Goal: Transaction & Acquisition: Purchase product/service

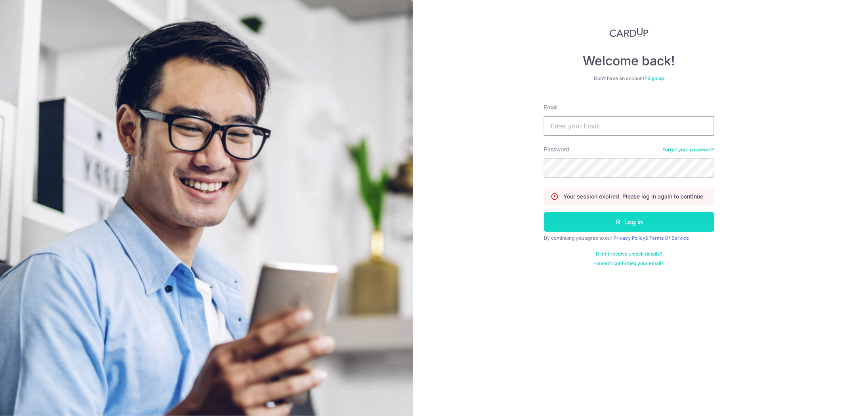
type input "estherwee@gingergardendining.com"
click at [625, 223] on button "Log in" at bounding box center [629, 222] width 170 height 20
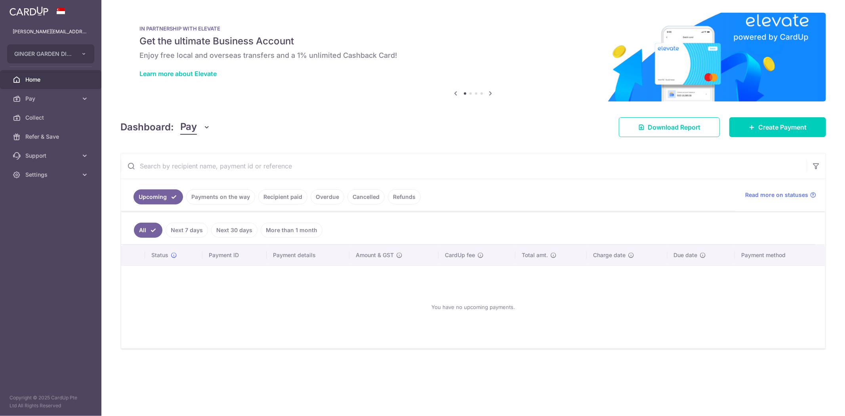
click at [237, 195] on link "Payments on the way" at bounding box center [220, 196] width 69 height 15
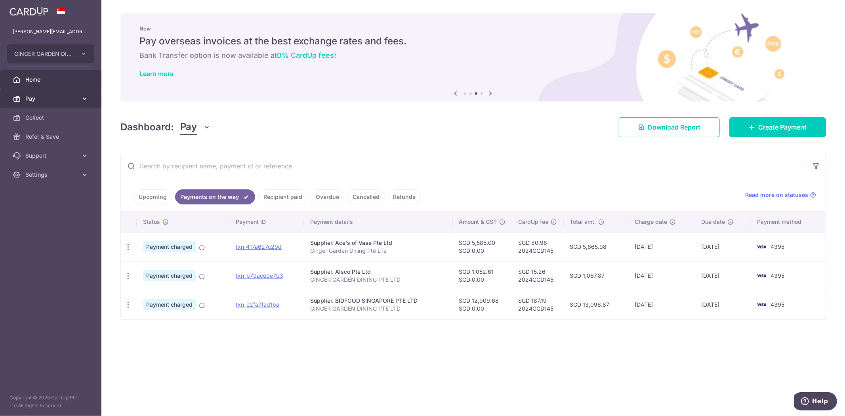
click at [65, 99] on span "Pay" at bounding box center [51, 99] width 52 height 8
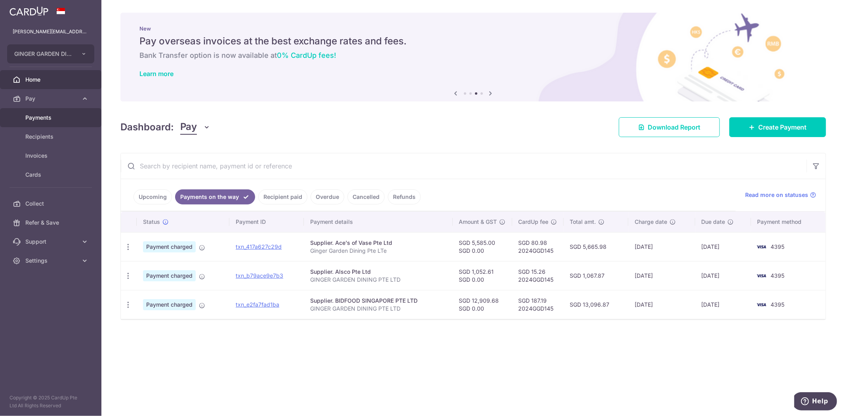
click at [52, 114] on span "Payments" at bounding box center [51, 118] width 52 height 8
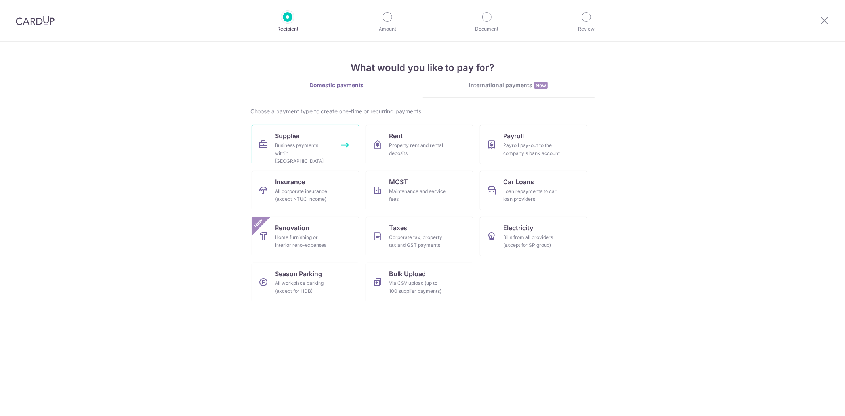
click at [283, 147] on div "Business payments within Singapore" at bounding box center [303, 154] width 57 height 24
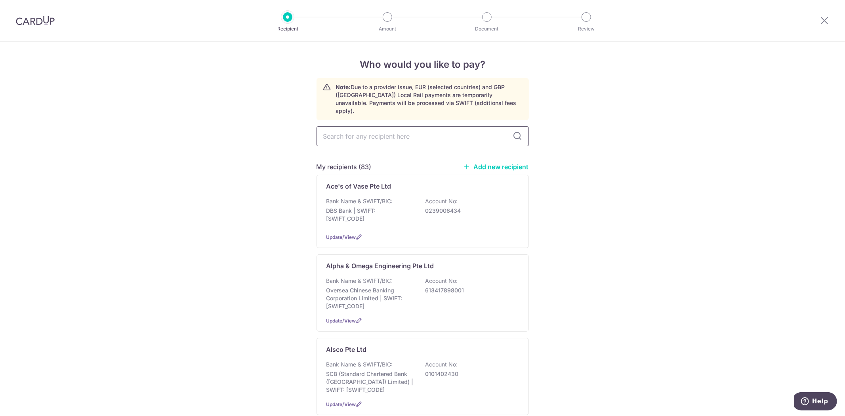
click at [386, 133] on input "text" at bounding box center [423, 136] width 212 height 20
type input "FRESHDI"
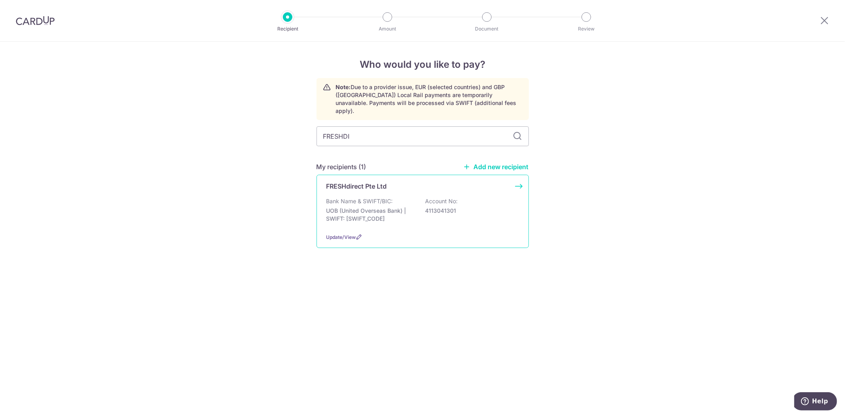
click at [379, 188] on div "FRESHdirect Pte Ltd Bank Name & SWIFT/BIC: UOB (United Overseas Bank) | SWIFT: …" at bounding box center [423, 211] width 212 height 73
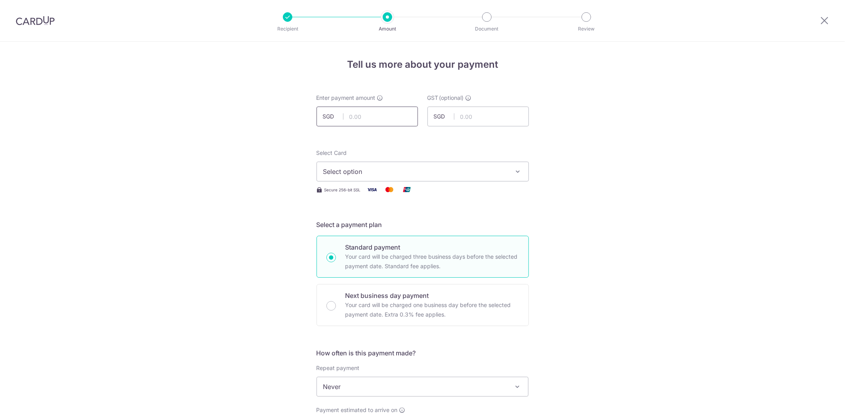
click at [371, 121] on input "text" at bounding box center [367, 117] width 101 height 20
paste input "13108.23"
type input "13,108.23"
click at [381, 169] on span "Select option" at bounding box center [415, 172] width 185 height 10
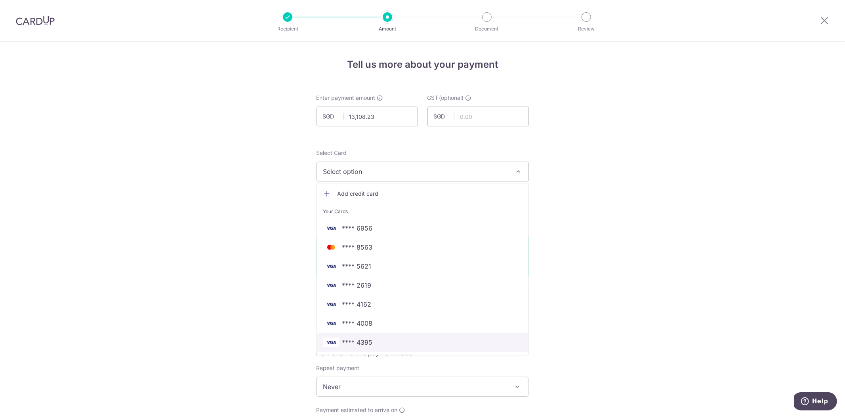
click at [375, 342] on span "**** 4395" at bounding box center [422, 343] width 199 height 10
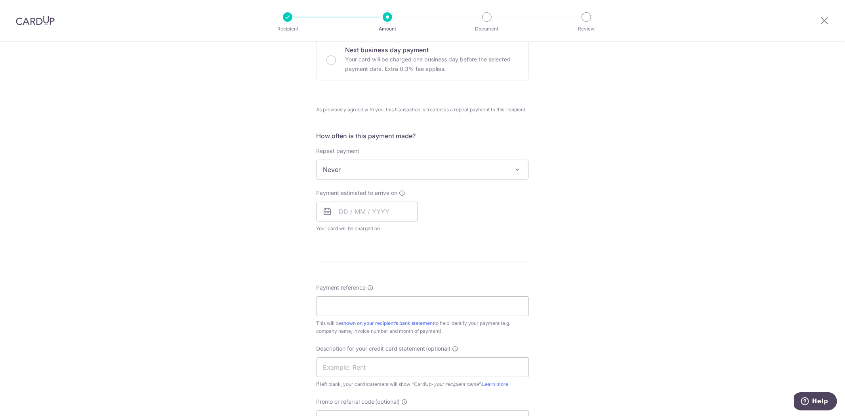
scroll to position [256, 0]
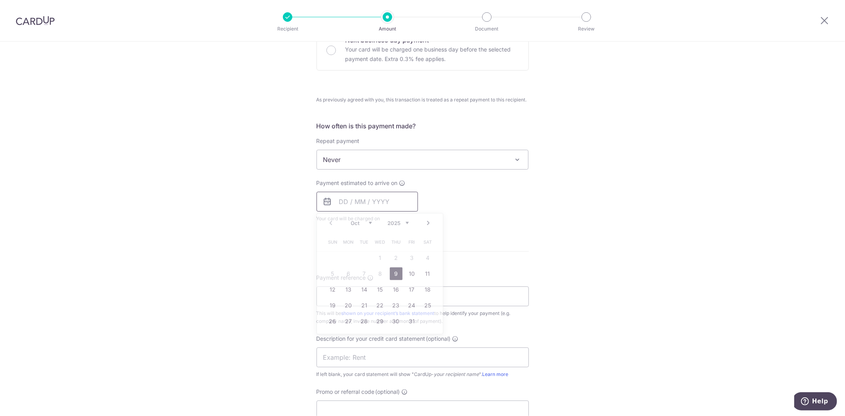
click at [346, 204] on input "text" at bounding box center [367, 202] width 101 height 20
click at [396, 271] on link "9" at bounding box center [396, 274] width 13 height 13
type input "09/10/2025"
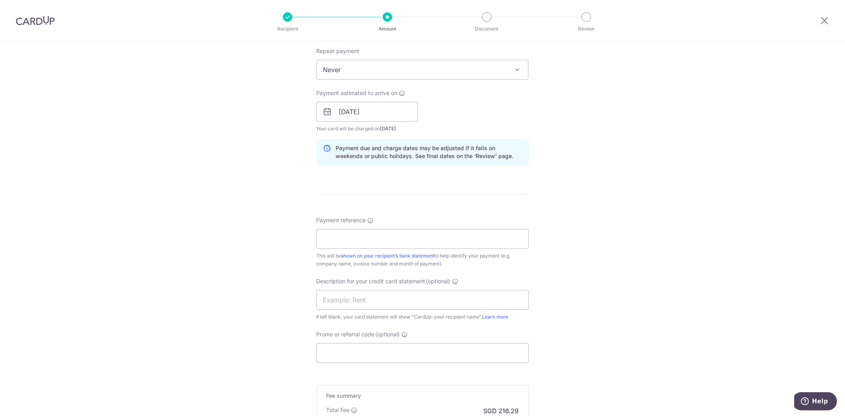
scroll to position [347, 0]
click at [402, 242] on input "Payment reference" at bounding box center [423, 238] width 212 height 20
type input "g"
type input "GINGER GARDEN DINING PTE LTD"
click at [373, 348] on input "Promo or referral code (optional)" at bounding box center [423, 352] width 212 height 20
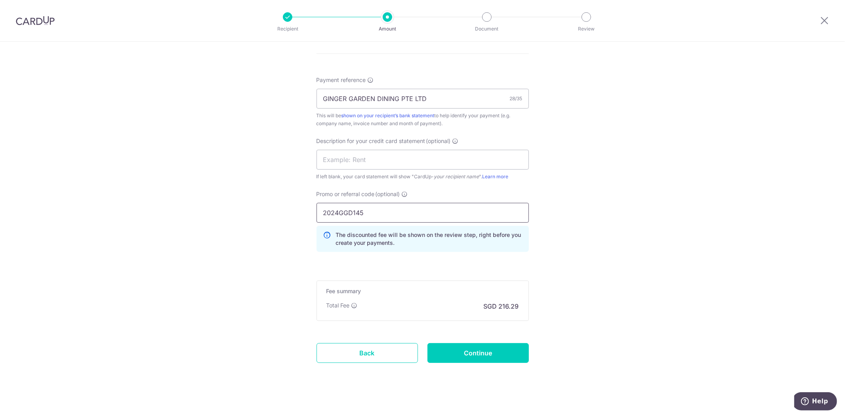
scroll to position [492, 0]
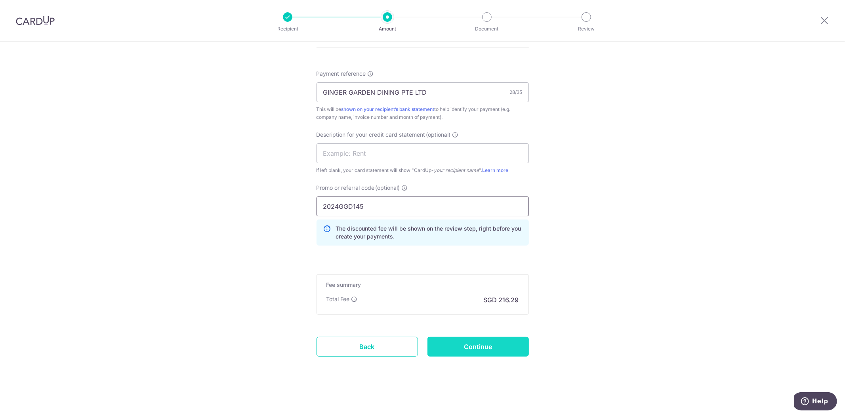
type input "2024GGD145"
click at [468, 350] on input "Continue" at bounding box center [478, 347] width 101 height 20
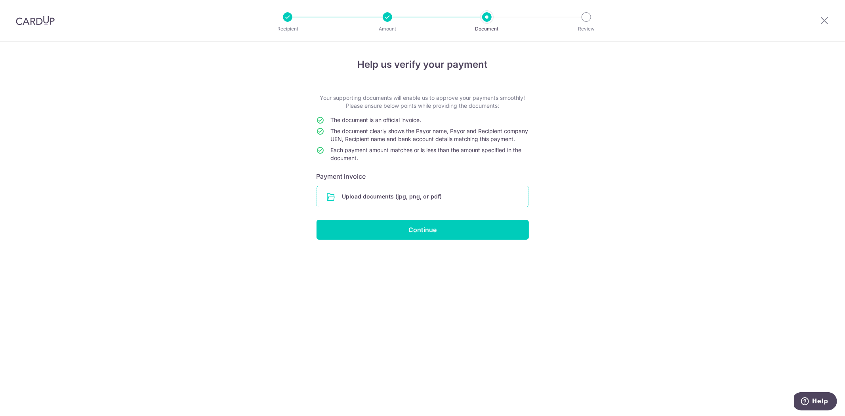
click at [417, 205] on input "file" at bounding box center [423, 196] width 212 height 21
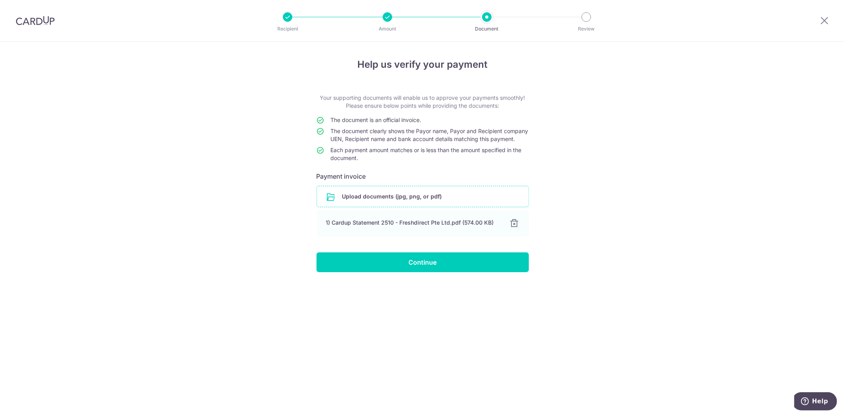
click at [435, 205] on input "file" at bounding box center [423, 196] width 212 height 21
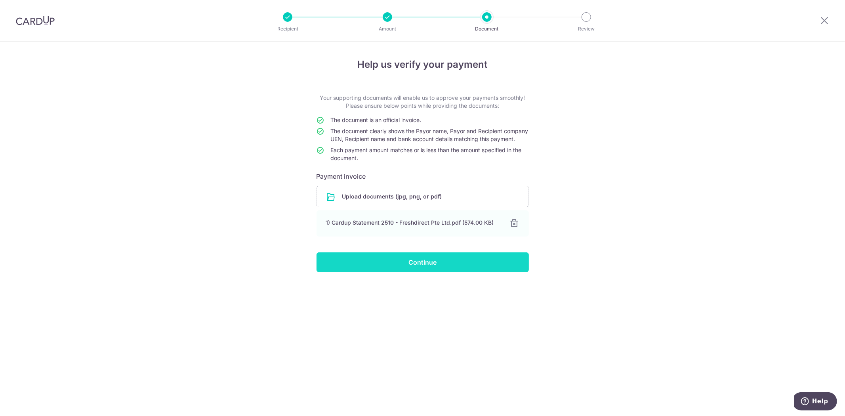
click at [448, 272] on input "Continue" at bounding box center [423, 262] width 212 height 20
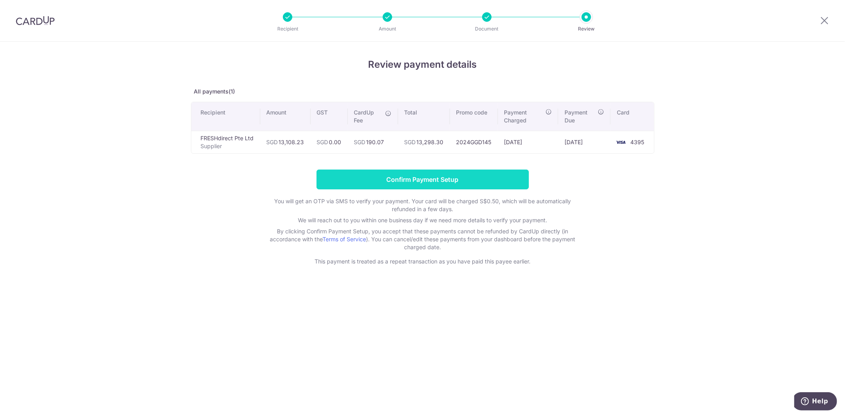
click at [422, 178] on input "Confirm Payment Setup" at bounding box center [423, 180] width 212 height 20
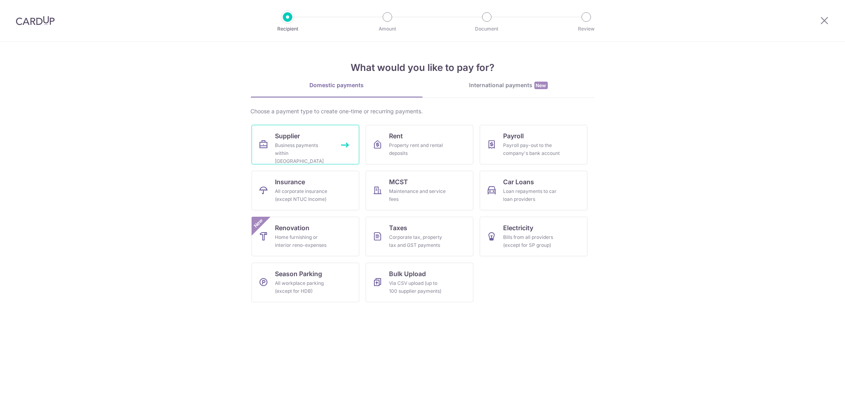
drag, startPoint x: 320, startPoint y: 133, endPoint x: 327, endPoint y: 135, distance: 7.3
click at [319, 133] on link "Supplier Business payments within Singapore" at bounding box center [306, 145] width 108 height 40
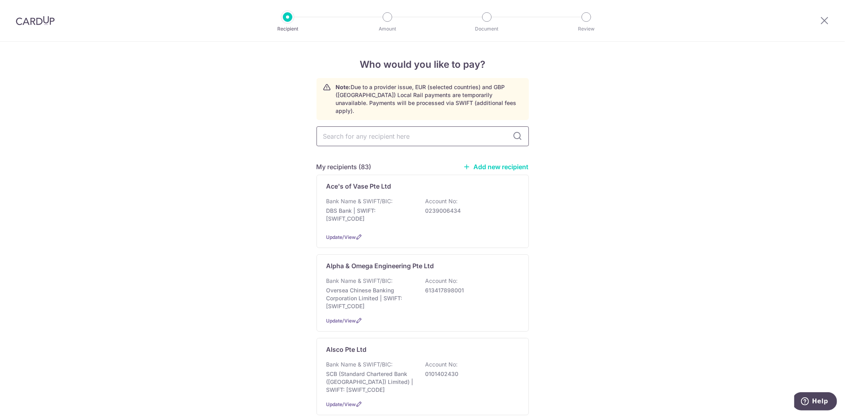
click at [382, 133] on input "text" at bounding box center [423, 136] width 212 height 20
type input "INDO"
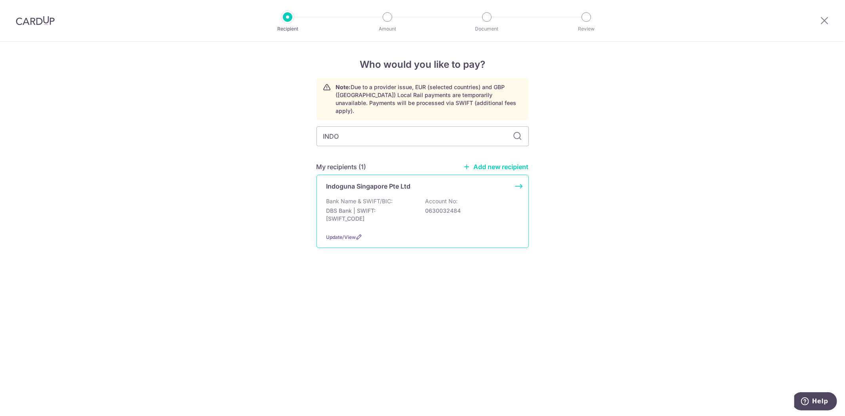
click at [382, 197] on p "Bank Name & SWIFT/BIC:" at bounding box center [360, 201] width 67 height 8
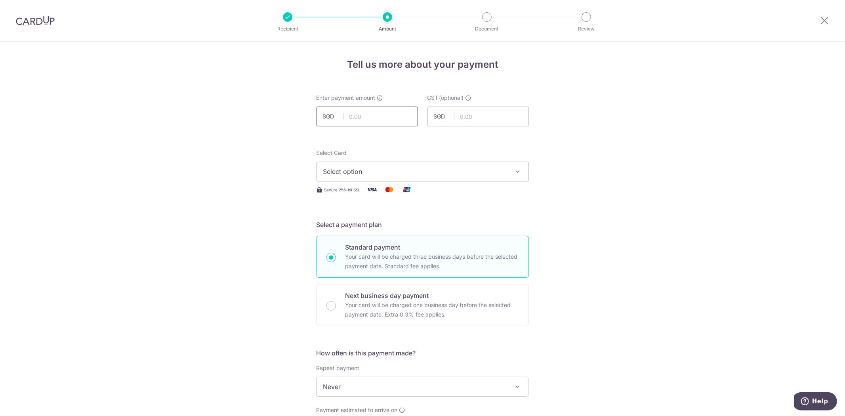
click at [367, 117] on input "text" at bounding box center [367, 117] width 101 height 20
paste input "3854.01"
type input "3,854.01"
click at [370, 167] on span "Select option" at bounding box center [415, 172] width 185 height 10
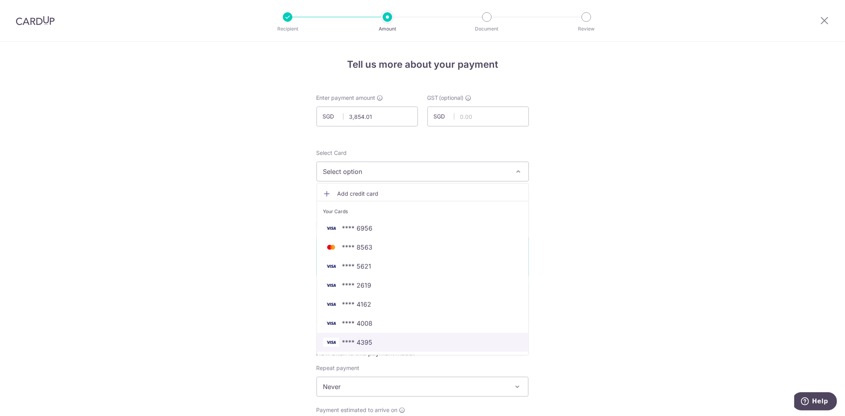
click at [365, 347] on link "**** 4395" at bounding box center [423, 342] width 212 height 19
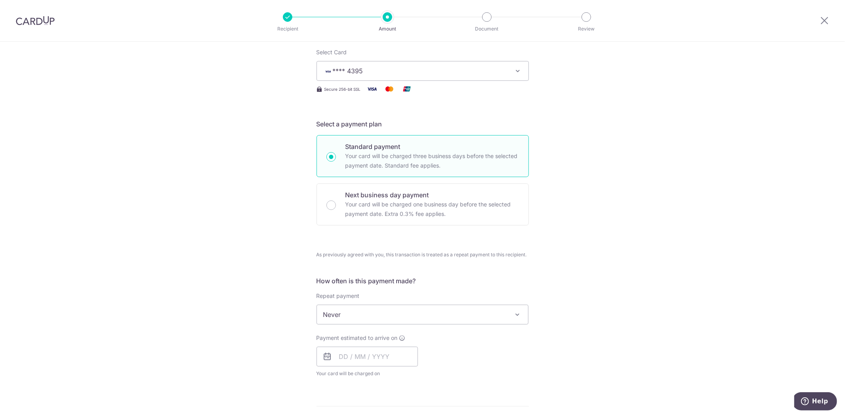
scroll to position [112, 0]
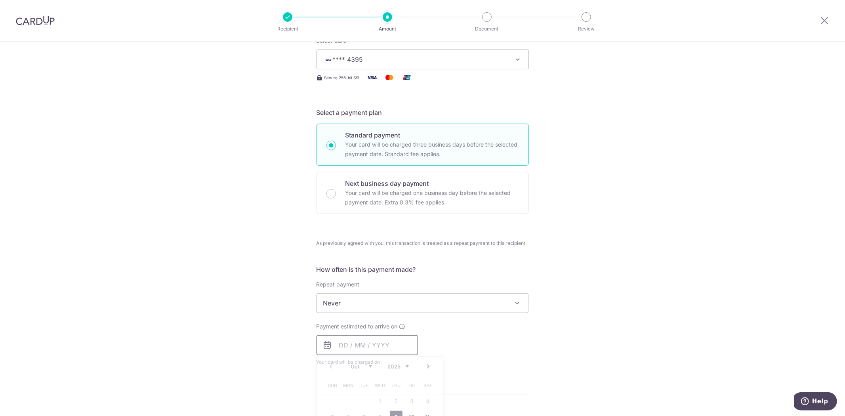
click at [371, 346] on input "text" at bounding box center [367, 345] width 101 height 20
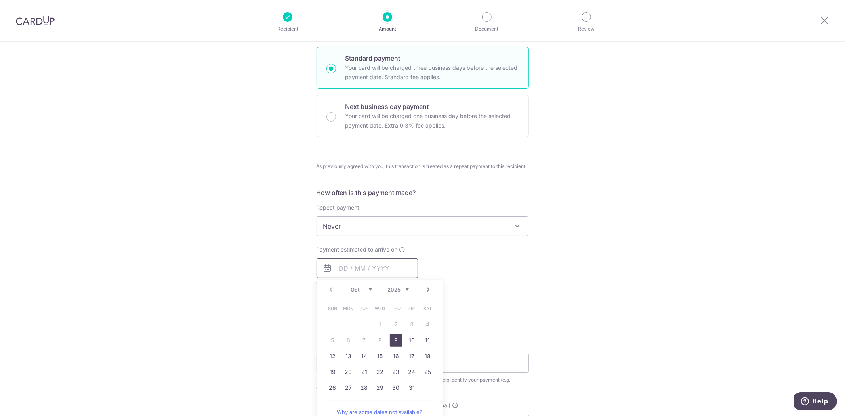
scroll to position [189, 0]
click at [392, 340] on link "9" at bounding box center [396, 340] width 13 height 13
type input "[DATE]"
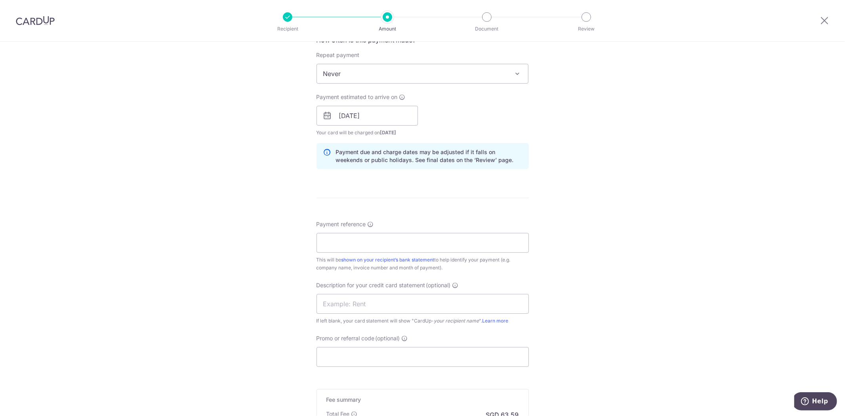
scroll to position [342, 0]
click at [415, 242] on input "Payment reference" at bounding box center [423, 242] width 212 height 20
type input "GINGER GARDEN DINING PTE LTD"
click at [430, 356] on input "Promo or referral code (optional)" at bounding box center [423, 356] width 212 height 20
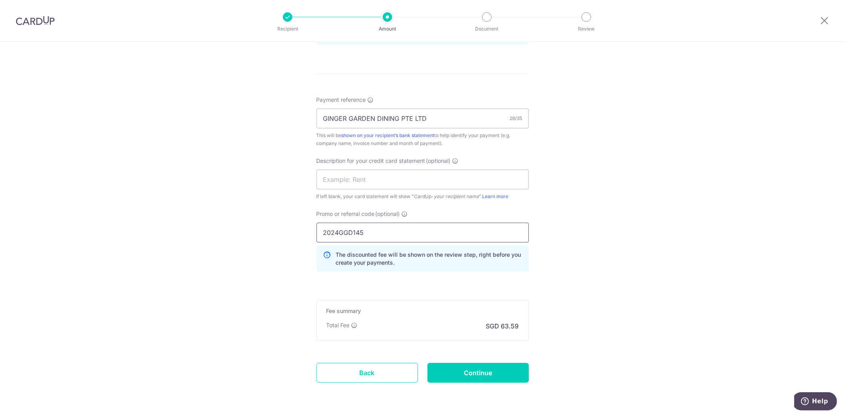
scroll to position [467, 0]
type input "2024GGD145"
click at [457, 366] on input "Continue" at bounding box center [478, 372] width 101 height 20
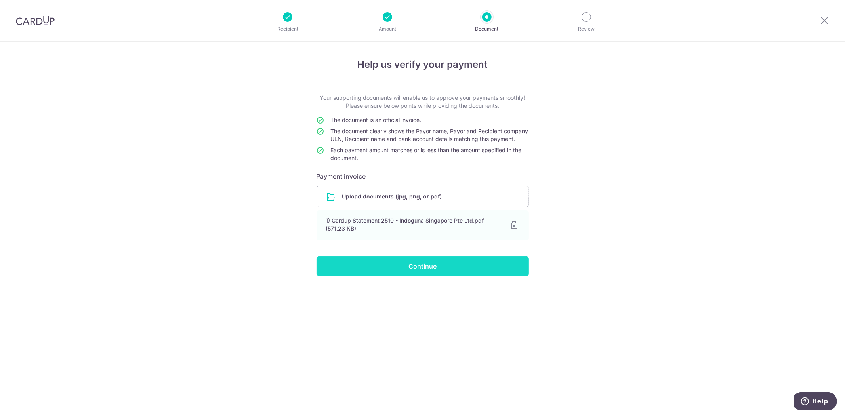
click at [476, 276] on input "Continue" at bounding box center [423, 266] width 212 height 20
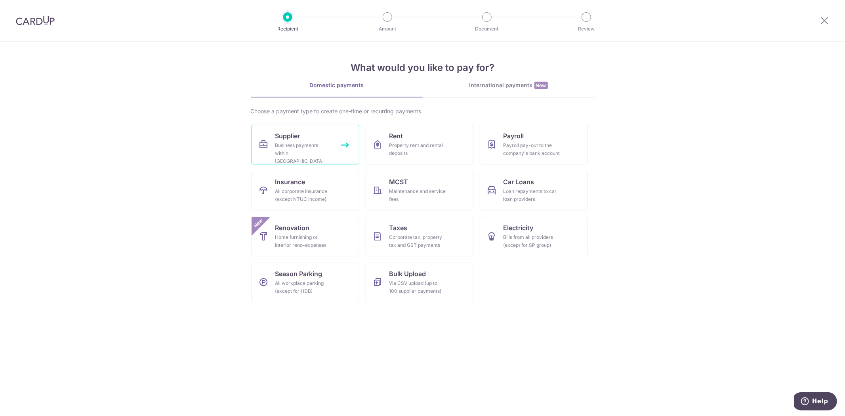
click at [333, 144] on link "Supplier Business payments within Singapore" at bounding box center [306, 145] width 108 height 40
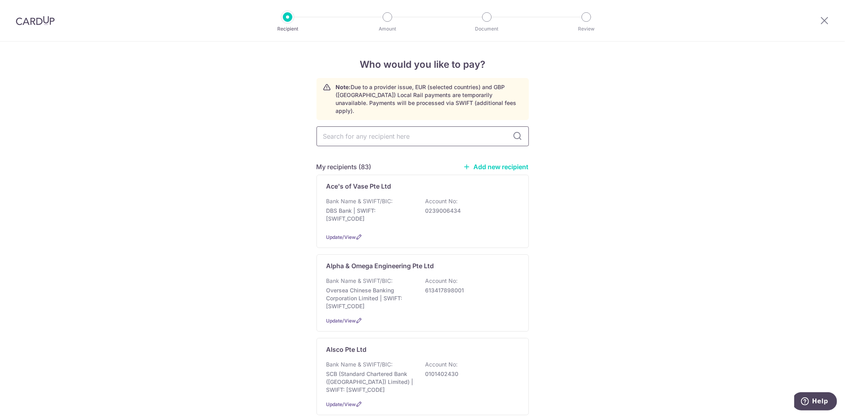
click at [356, 132] on input "text" at bounding box center [423, 136] width 212 height 20
type input "LINEN"
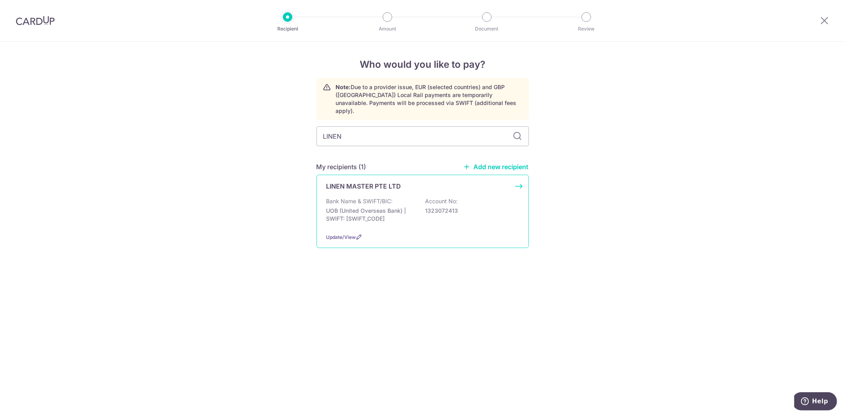
click at [360, 175] on div "LINEN MASTER PTE LTD Bank Name & SWIFT/BIC: UOB (United Overseas Bank) | SWIFT:…" at bounding box center [423, 211] width 212 height 73
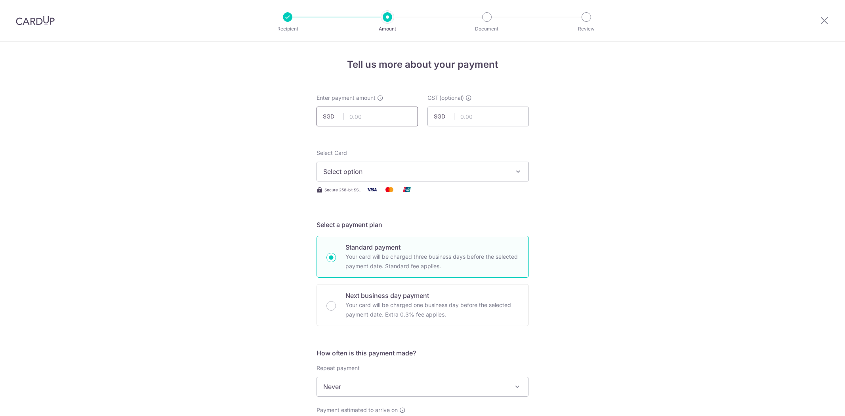
click at [356, 122] on input "text" at bounding box center [367, 117] width 101 height 20
click at [375, 172] on span "Select option" at bounding box center [415, 172] width 185 height 10
type input "2,162.34"
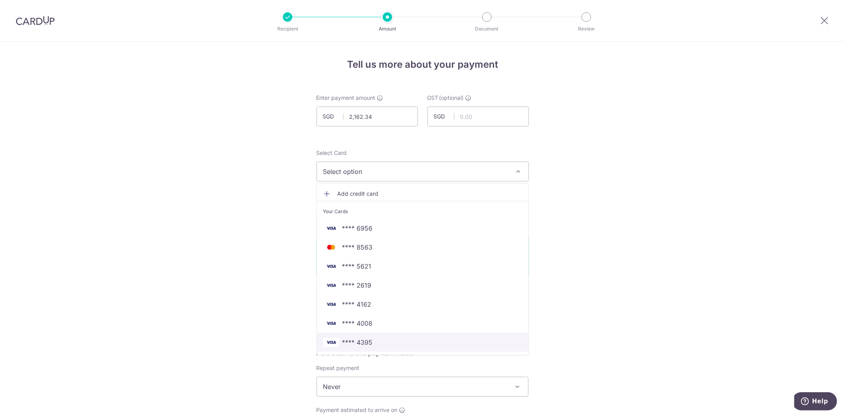
click at [369, 343] on span "**** 4395" at bounding box center [357, 343] width 31 height 10
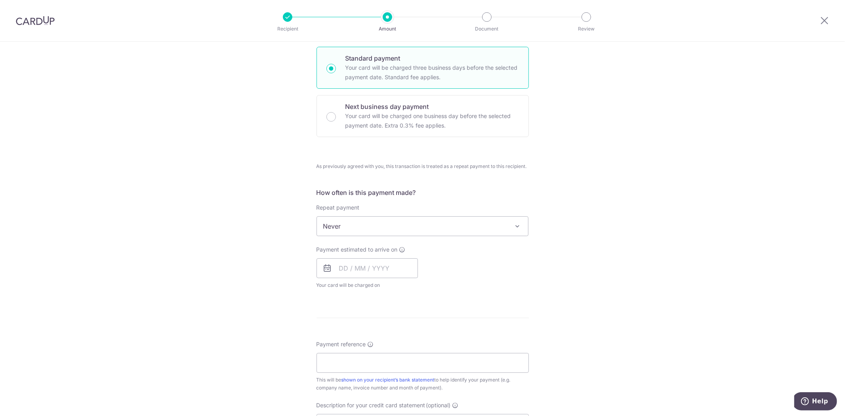
scroll to position [195, 0]
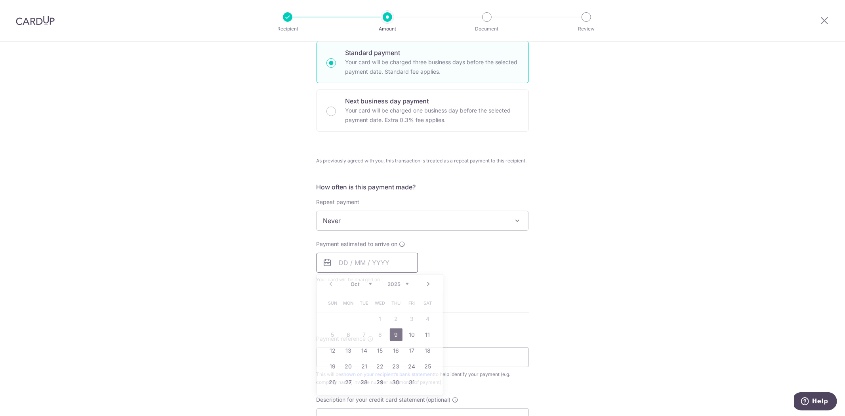
click at [367, 259] on input "text" at bounding box center [367, 263] width 101 height 20
click at [393, 330] on link "9" at bounding box center [396, 335] width 13 height 13
type input "09/10/2025"
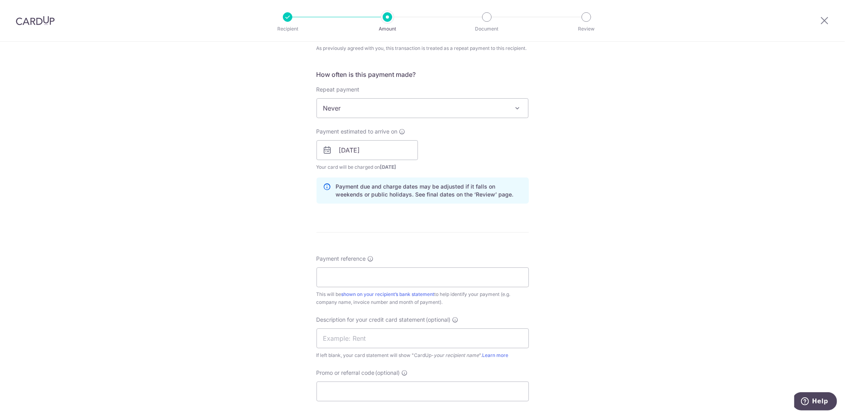
scroll to position [308, 0]
click at [378, 281] on input "Payment reference" at bounding box center [423, 277] width 212 height 20
type input "g"
type input "GINGER GARDEN DINING PTE LTD"
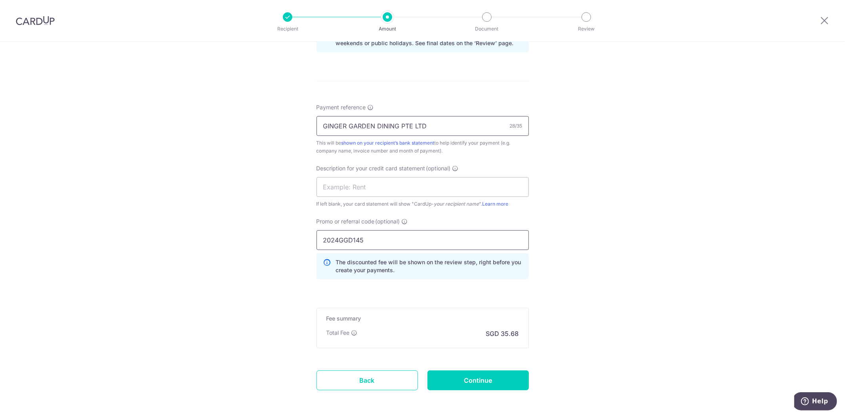
scroll to position [460, 0]
type input "2024GGD145"
click at [474, 374] on input "Continue" at bounding box center [478, 379] width 101 height 20
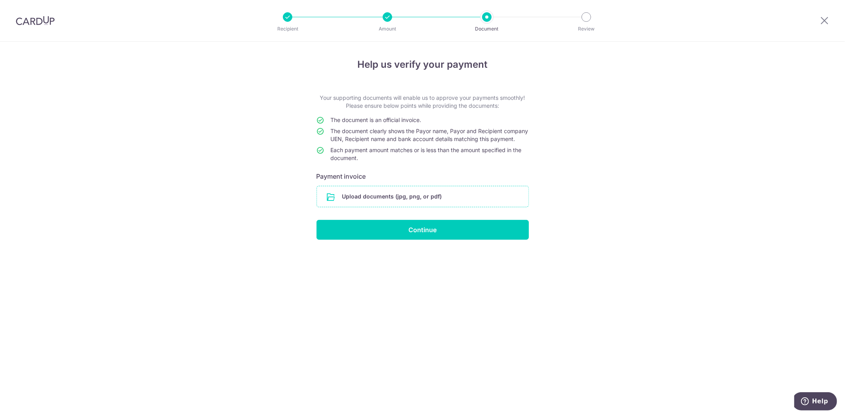
click at [449, 201] on input "file" at bounding box center [423, 196] width 212 height 21
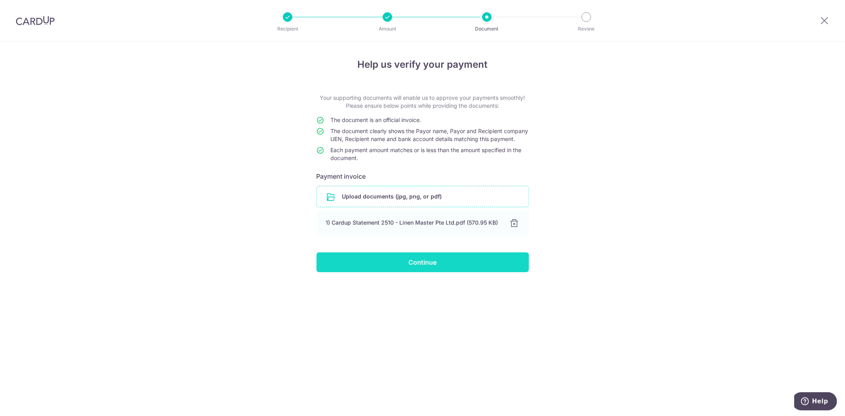
click at [497, 270] on input "Continue" at bounding box center [423, 262] width 212 height 20
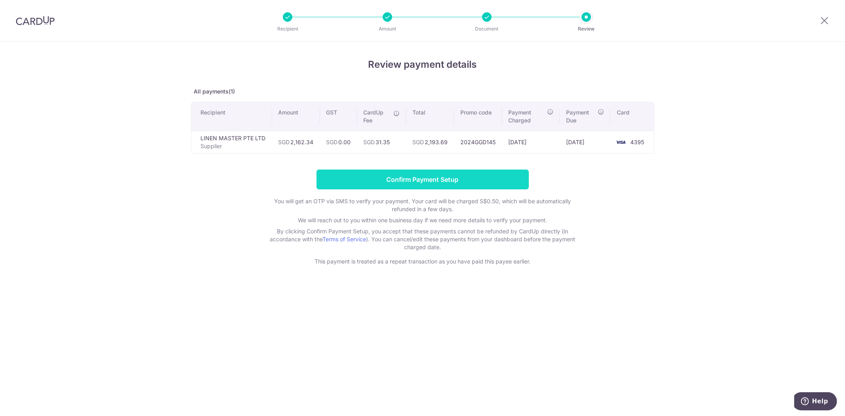
click at [446, 177] on input "Confirm Payment Setup" at bounding box center [423, 180] width 212 height 20
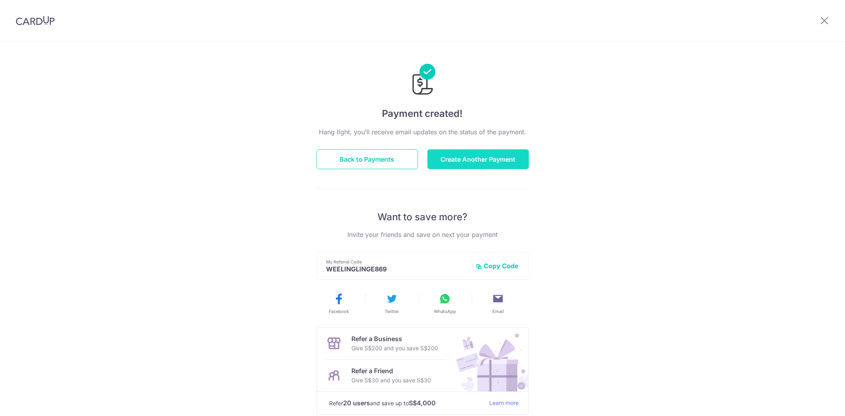
click at [472, 157] on button "Create Another Payment" at bounding box center [478, 159] width 101 height 20
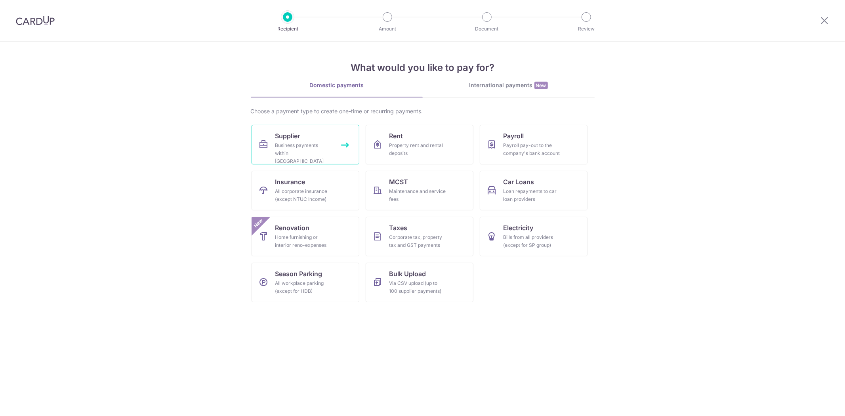
click at [327, 142] on div "Business payments within Singapore" at bounding box center [303, 154] width 57 height 24
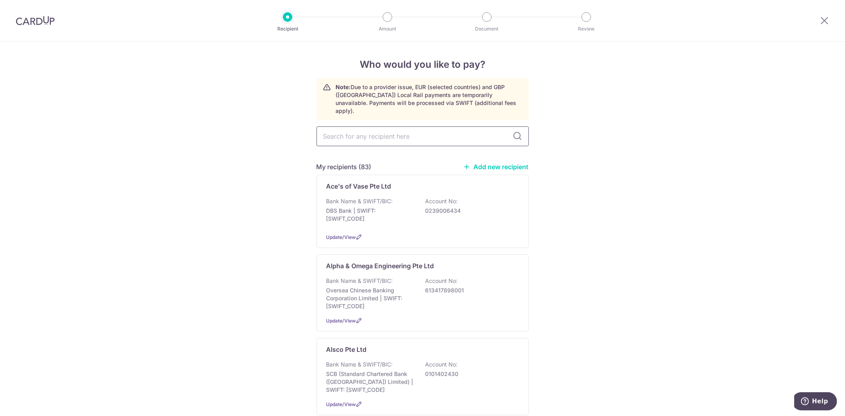
click at [393, 137] on input "text" at bounding box center [423, 136] width 212 height 20
click at [393, 133] on input "text" at bounding box center [423, 136] width 212 height 20
type input "MONT"
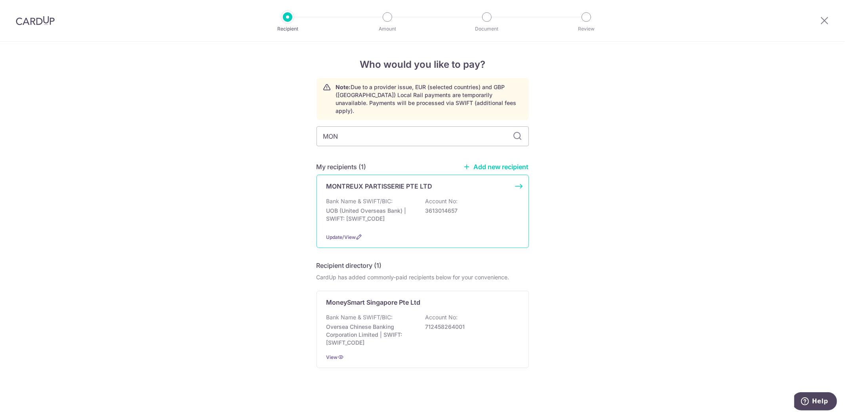
click at [394, 182] on p "MONTREUX PARTISSERIE PTE LTD" at bounding box center [380, 187] width 106 height 10
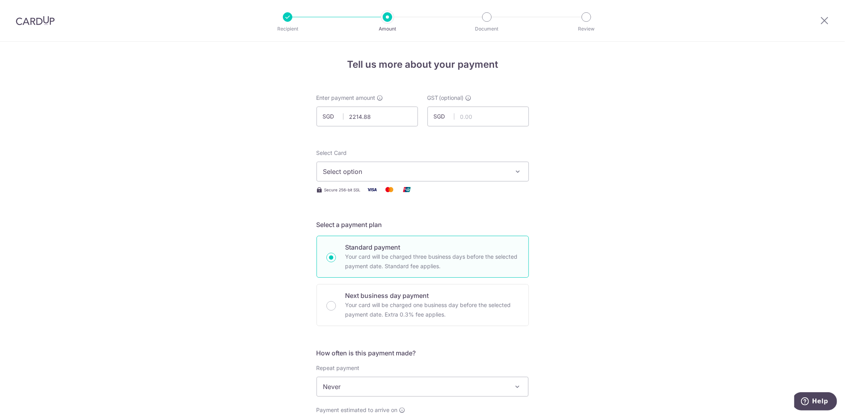
click at [406, 181] on button "Select option" at bounding box center [423, 172] width 212 height 20
type input "2,214.88"
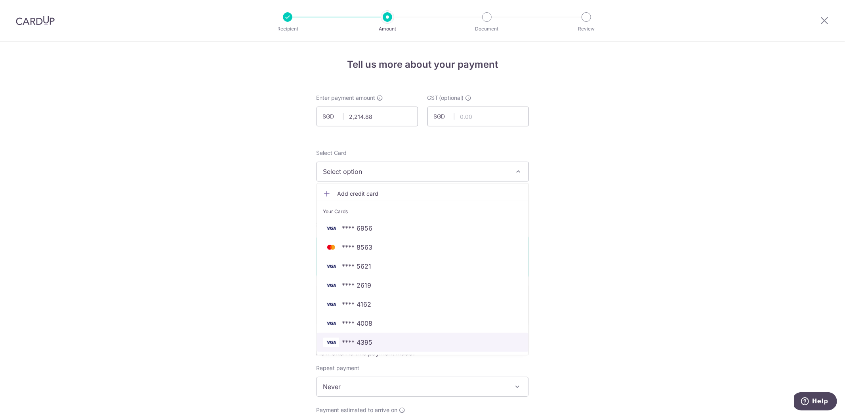
click at [371, 342] on span "**** 4395" at bounding box center [422, 343] width 199 height 10
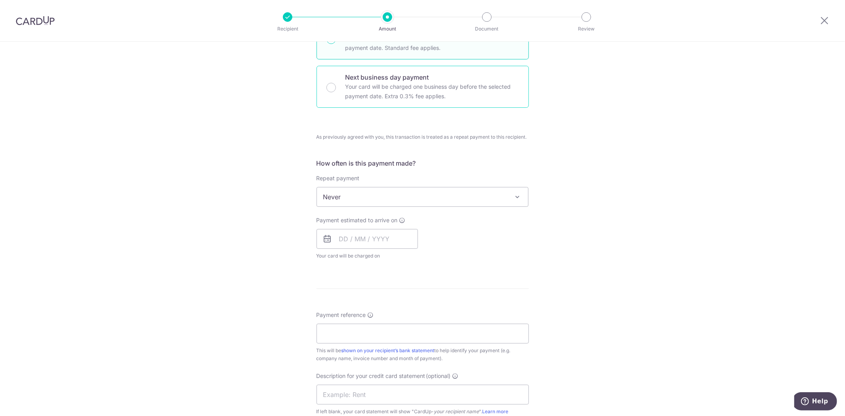
scroll to position [232, 0]
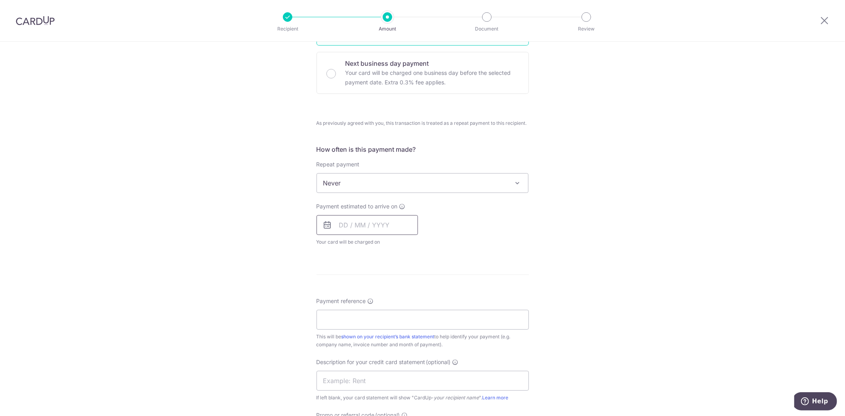
click at [381, 222] on input "text" at bounding box center [367, 225] width 101 height 20
click at [394, 300] on link "9" at bounding box center [396, 297] width 13 height 13
type input "09/10/2025"
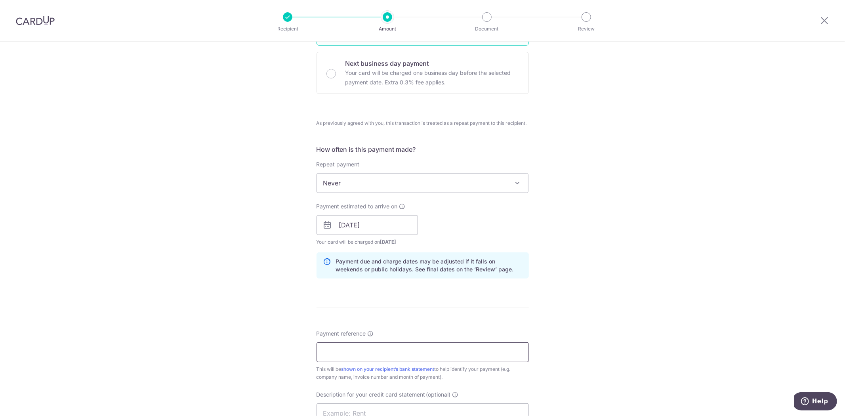
click at [392, 352] on input "Payment reference" at bounding box center [423, 352] width 212 height 20
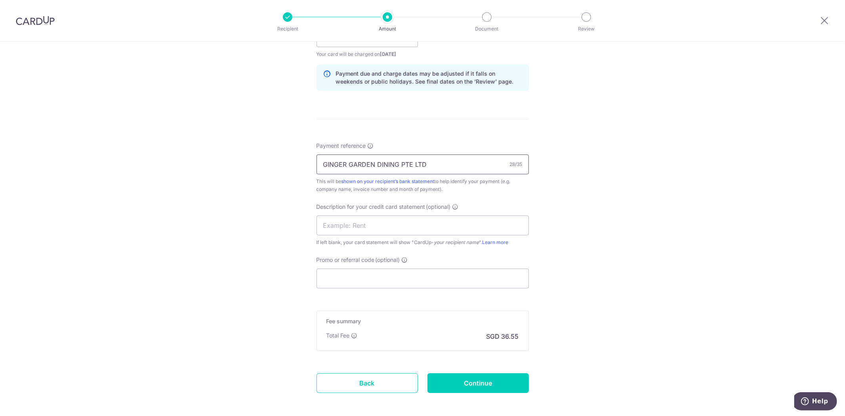
scroll to position [422, 0]
type input "GINGER GARDEN DINING PTE LTD"
click at [381, 274] on input "Promo or referral code (optional)" at bounding box center [423, 277] width 212 height 20
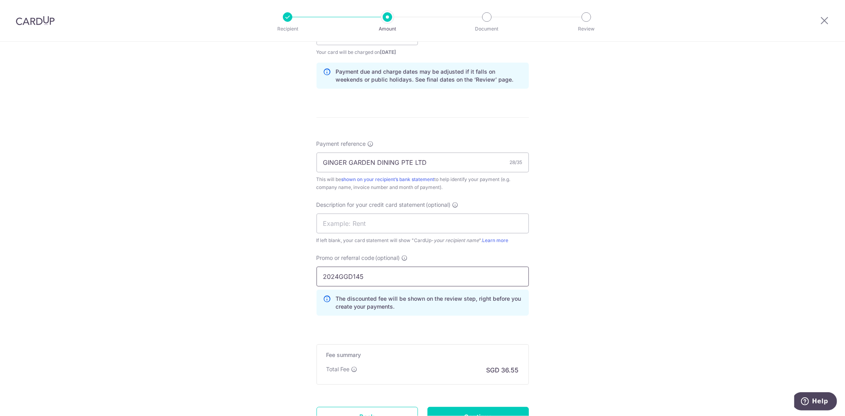
scroll to position [492, 0]
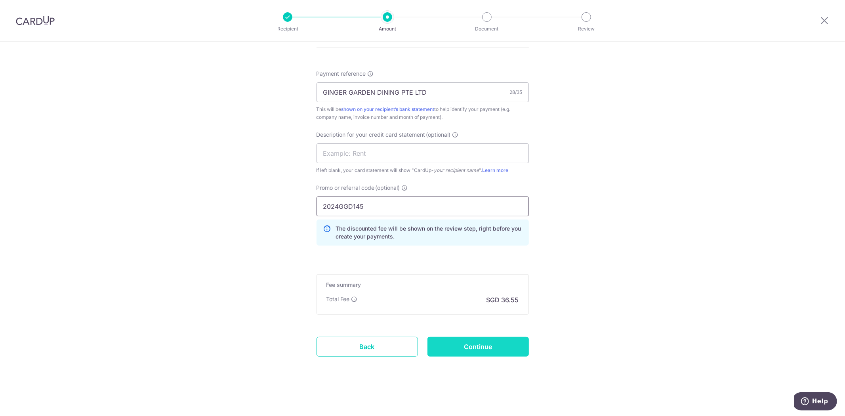
type input "2024GGD145"
click at [484, 350] on input "Continue" at bounding box center [478, 347] width 101 height 20
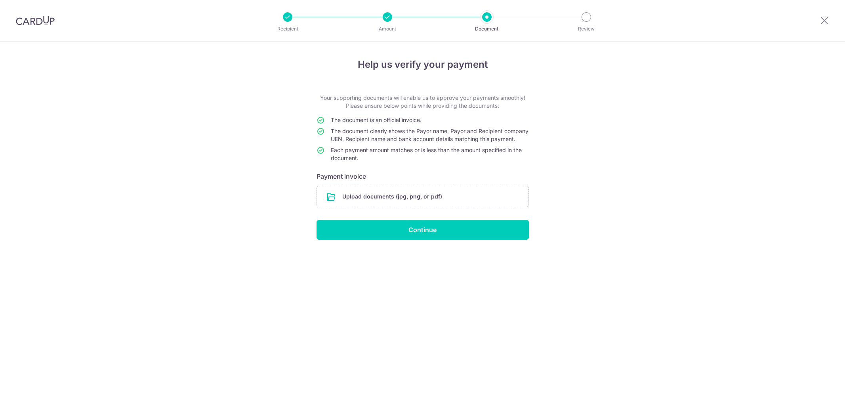
click at [444, 201] on input "file" at bounding box center [423, 196] width 212 height 21
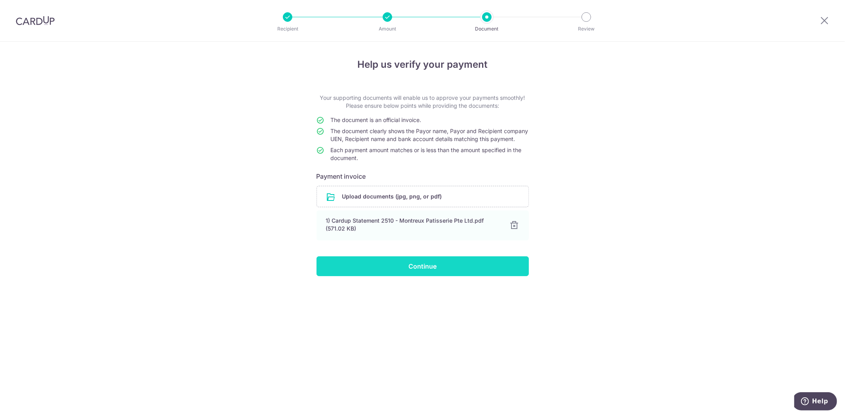
click at [478, 276] on input "Continue" at bounding box center [423, 266] width 212 height 20
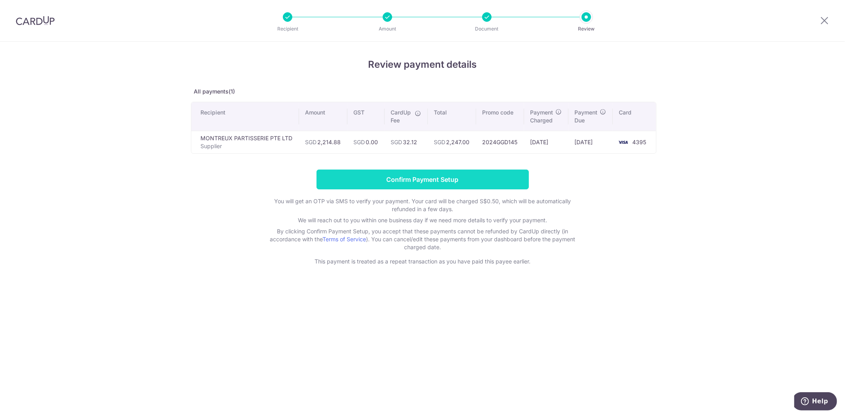
click at [415, 173] on input "Confirm Payment Setup" at bounding box center [423, 180] width 212 height 20
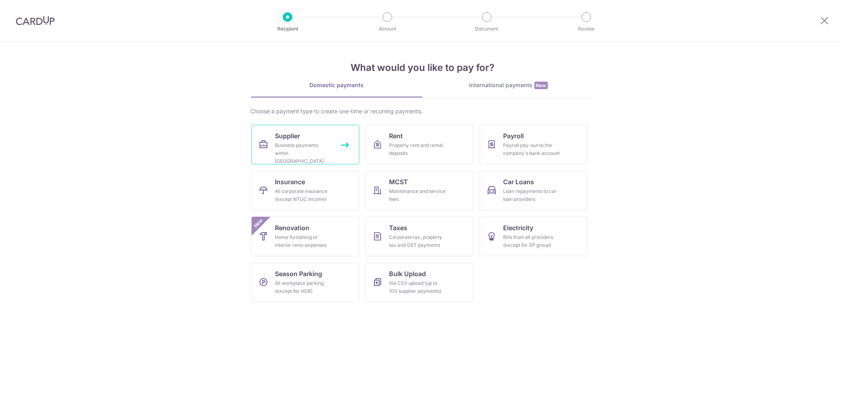
click at [336, 136] on link "Supplier Business payments within [GEOGRAPHIC_DATA]" at bounding box center [306, 145] width 108 height 40
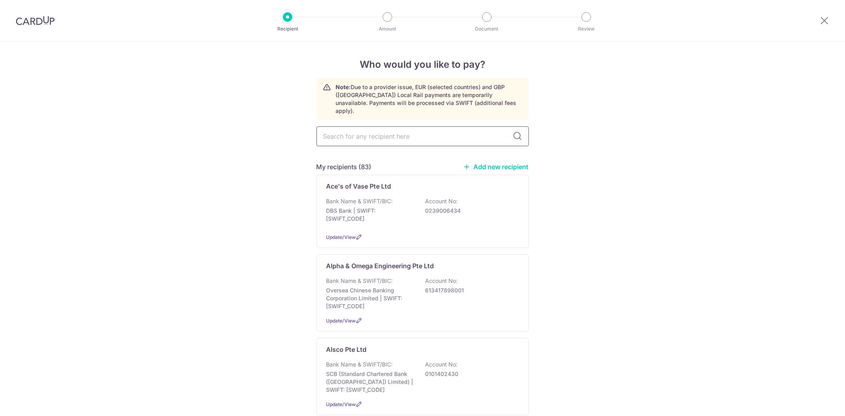
click at [365, 133] on input "text" at bounding box center [423, 136] width 212 height 20
type input "THAI"
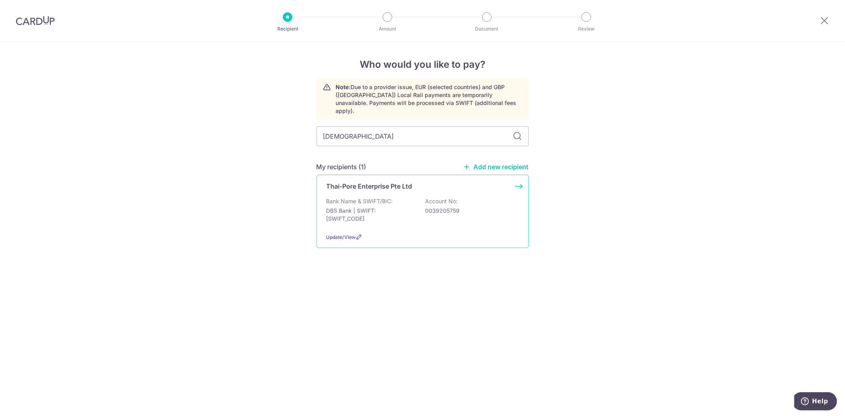
click at [373, 182] on p "Thai-Pore Enterprise Pte Ltd" at bounding box center [370, 187] width 86 height 10
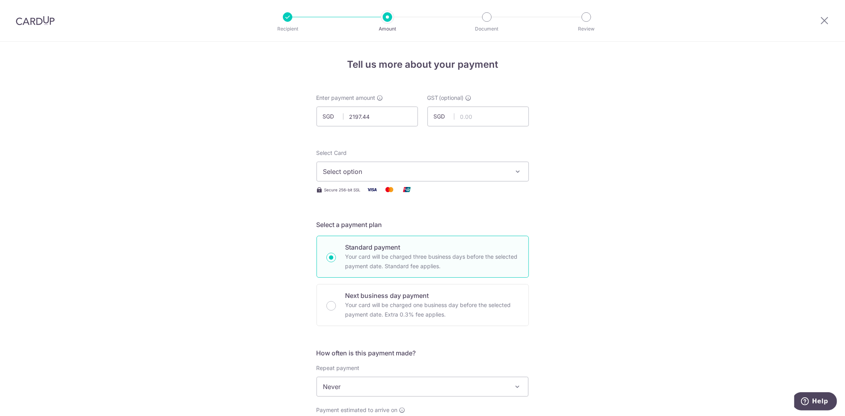
click at [387, 170] on span "Select option" at bounding box center [415, 172] width 185 height 10
type input "2,197.44"
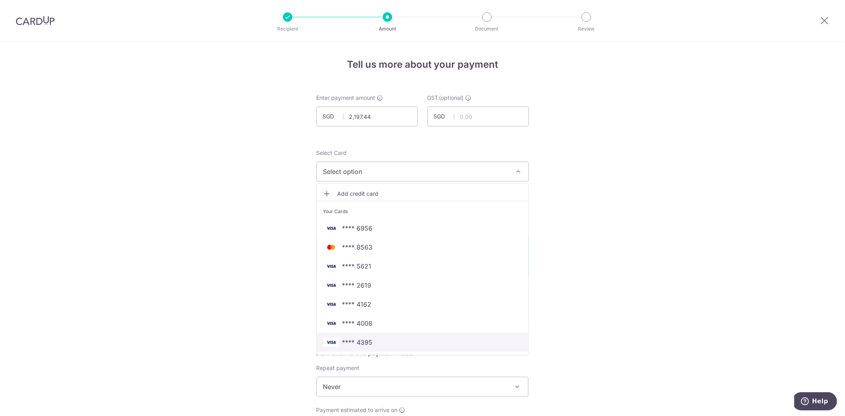
click at [362, 343] on span "**** 4395" at bounding box center [357, 343] width 31 height 10
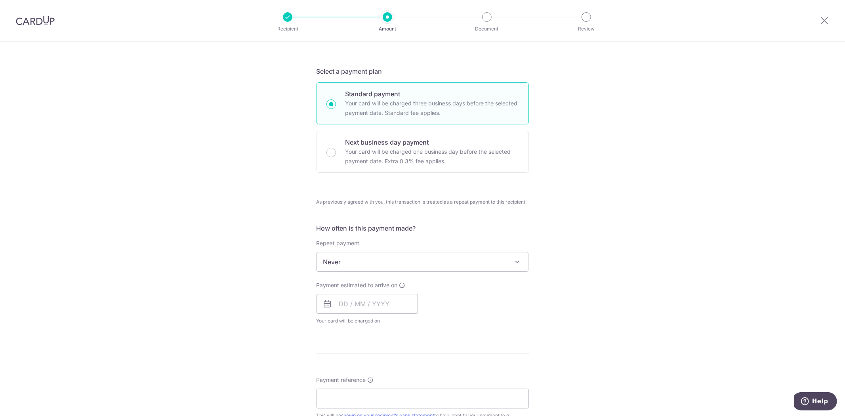
scroll to position [154, 0]
click at [354, 299] on input "text" at bounding box center [367, 304] width 101 height 20
click at [392, 375] on link "9" at bounding box center [396, 375] width 13 height 13
type input "[DATE]"
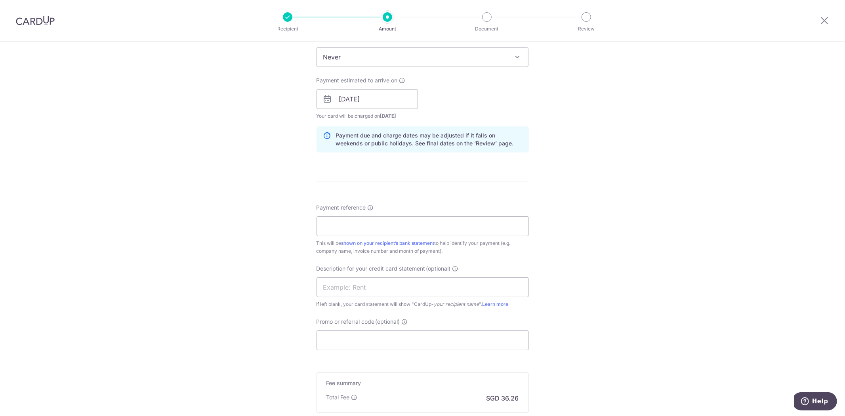
scroll to position [359, 0]
click at [414, 232] on input "Payment reference" at bounding box center [423, 226] width 212 height 20
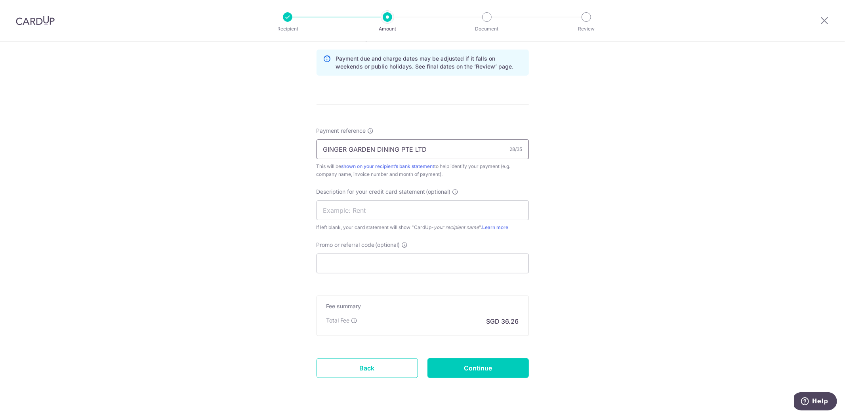
scroll to position [457, 0]
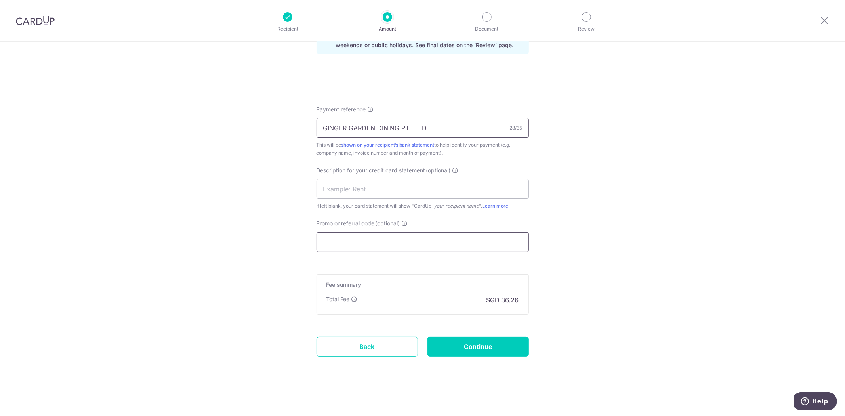
type input "GINGER GARDEN DINING PTE LTD"
click at [389, 244] on input "Promo or referral code (optional)" at bounding box center [423, 242] width 212 height 20
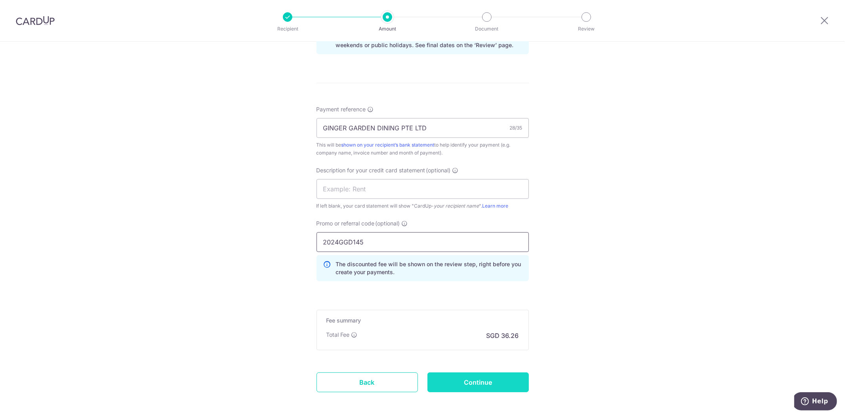
type input "2024GGD145"
drag, startPoint x: 478, startPoint y: 385, endPoint x: 488, endPoint y: 385, distance: 9.5
click at [488, 385] on input "Continue" at bounding box center [478, 383] width 101 height 20
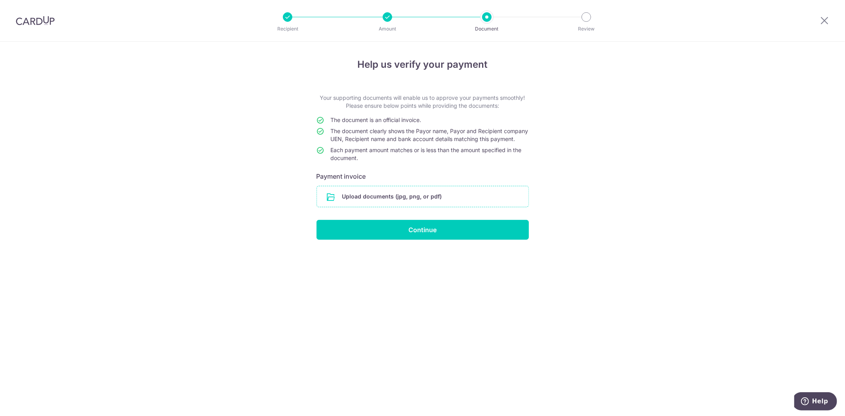
click at [421, 203] on input "file" at bounding box center [423, 196] width 212 height 21
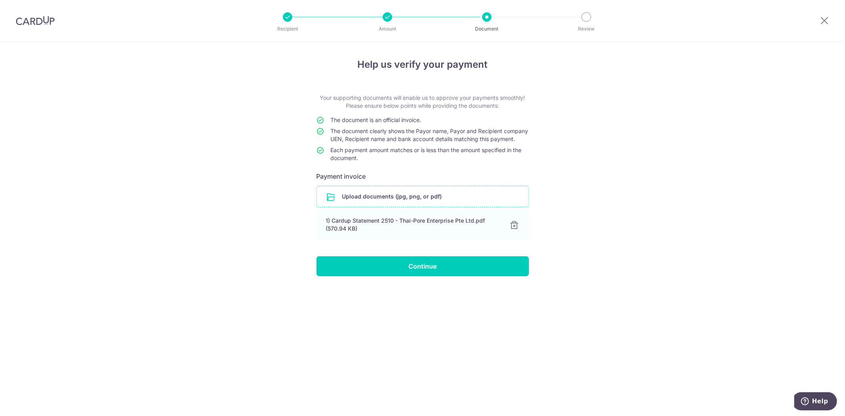
click at [478, 269] on input "Continue" at bounding box center [423, 266] width 212 height 20
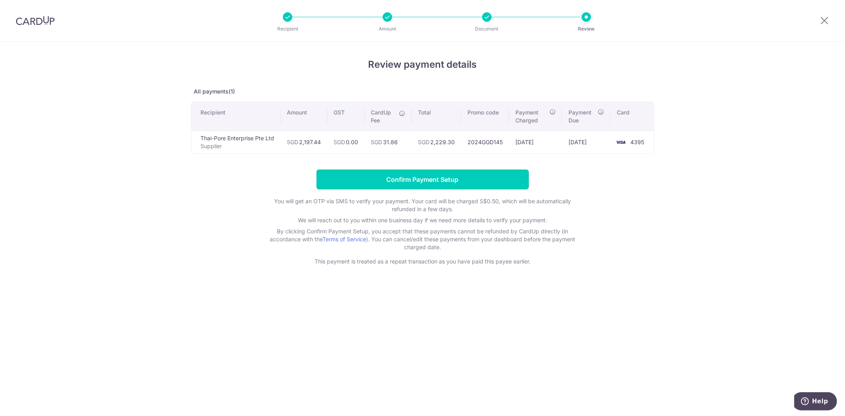
click at [425, 179] on input "Confirm Payment Setup" at bounding box center [423, 180] width 212 height 20
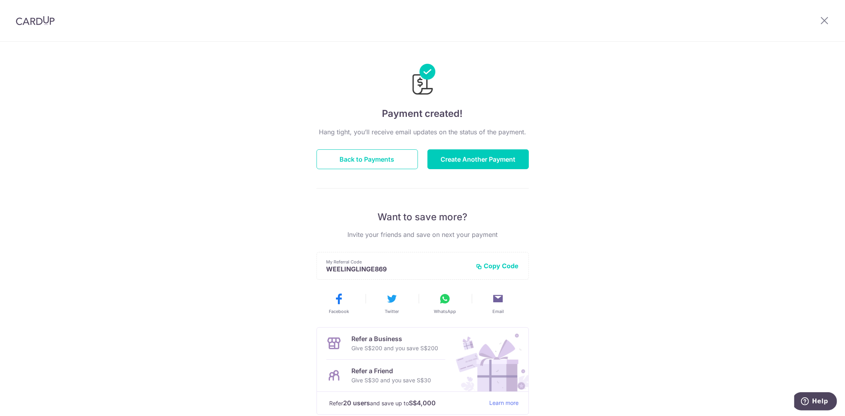
click at [25, 18] on img at bounding box center [35, 21] width 39 height 10
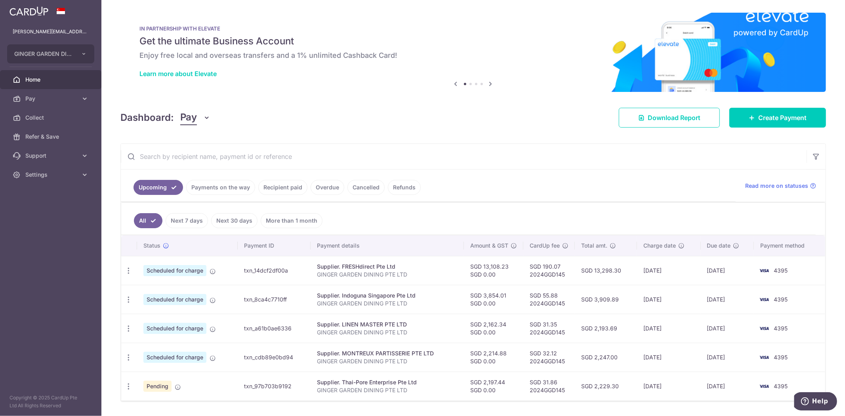
scroll to position [24, 0]
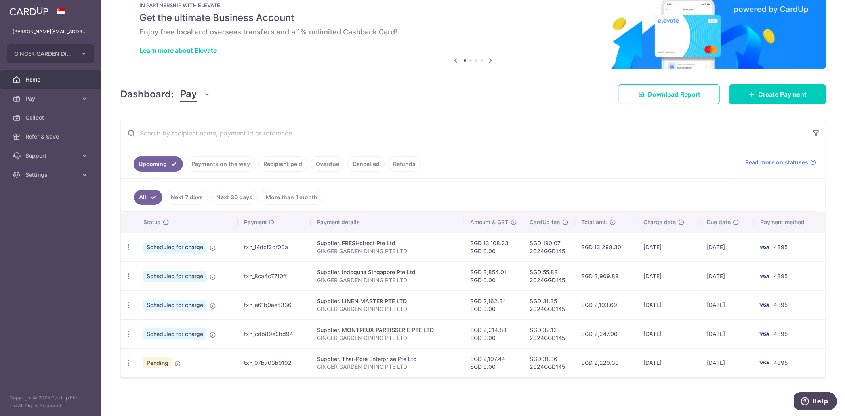
click at [233, 162] on link "Payments on the way" at bounding box center [220, 164] width 69 height 15
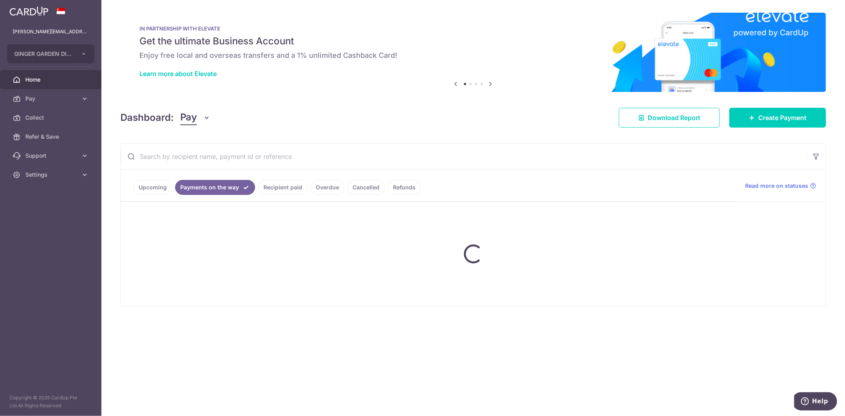
scroll to position [0, 0]
